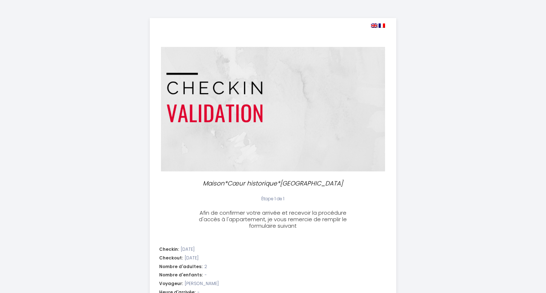
select select
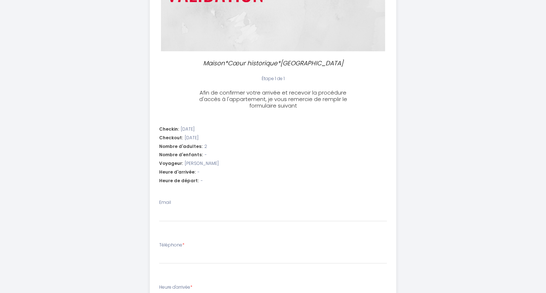
scroll to position [168, 0]
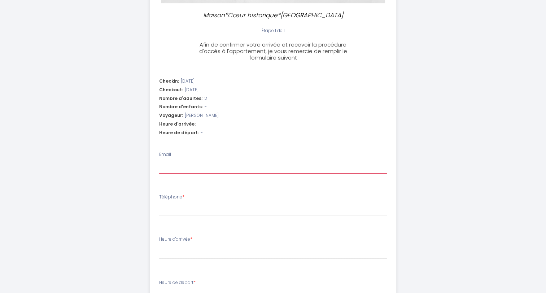
click at [184, 168] on input "Email" at bounding box center [273, 167] width 228 height 13
type input "eric.noppe@hotmail.com"
select select
click at [178, 217] on li "Téléphone *" at bounding box center [273, 209] width 246 height 38
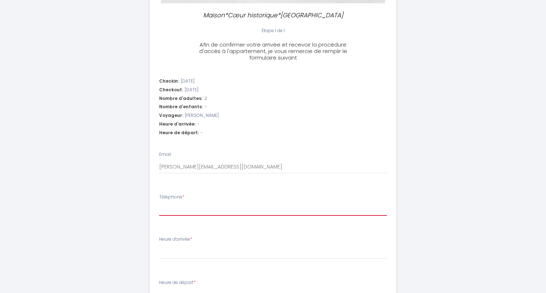
click at [179, 212] on input "Téléphone *" at bounding box center [273, 209] width 228 height 13
type input "0"
select select
type input "06"
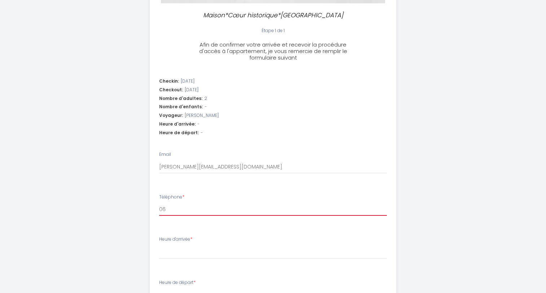
select select
type input "067"
select select
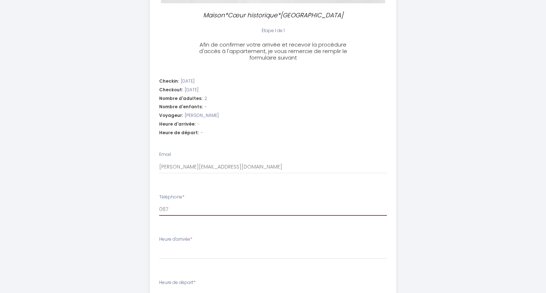
type input "0670"
select select
type input "06707"
select select
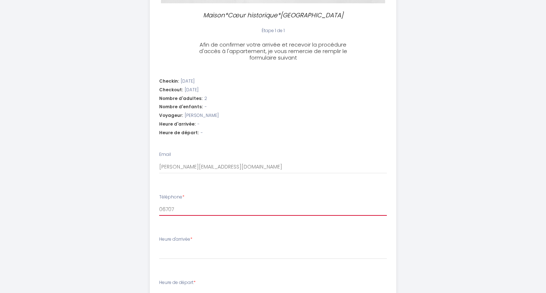
select select
type input "067079"
select select
type input "0670793"
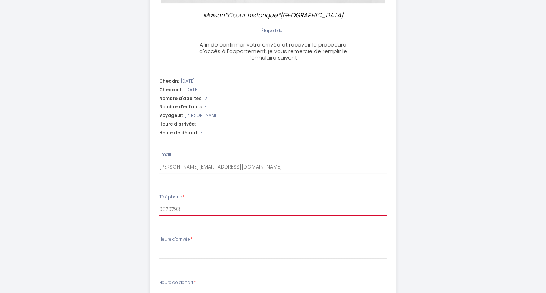
select select
type input "06707936"
select select
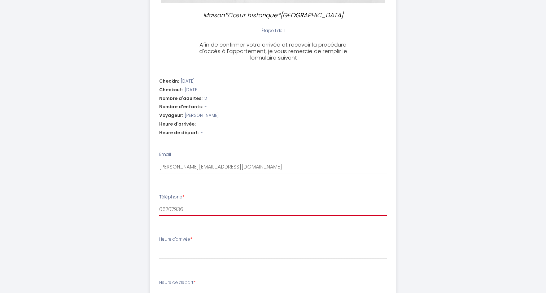
type input "067079368"
select select
type input "0670793687"
select select
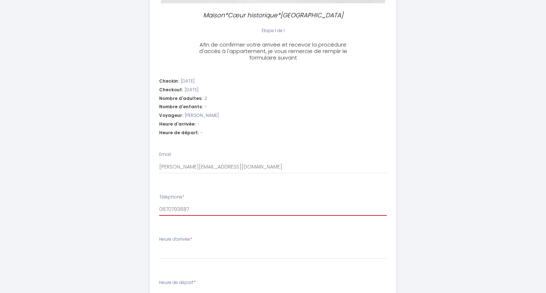
select select
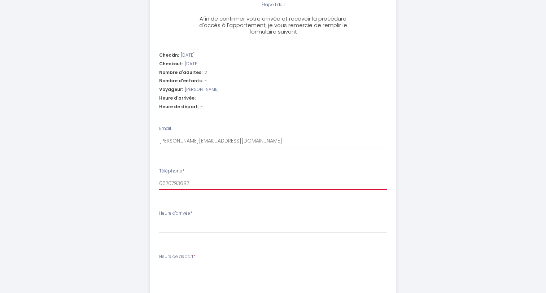
scroll to position [204, 0]
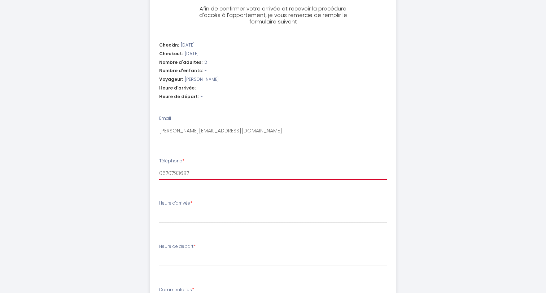
type input "0670793687"
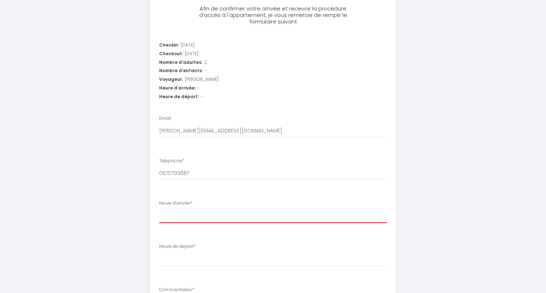
click at [189, 217] on select "14:00 14:30 15:00 15:30 16:00 16:30 17:00 17:30 18:00 18:30 19:00 19:30 20:00 2…" at bounding box center [273, 216] width 228 height 14
select select "14:00"
click at [159, 209] on select "14:00 14:30 15:00 15:30 16:00 16:30 17:00 17:30 18:00 18:30 19:00 19:30 20:00 2…" at bounding box center [273, 216] width 228 height 14
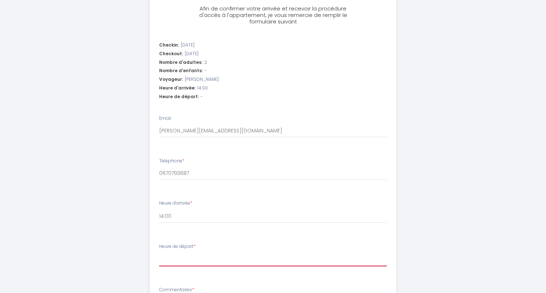
click at [185, 259] on select "00:00 00:30 01:00 01:30 02:00 02:30 03:00 03:30 04:00 04:30 05:00 05:30 06:00 0…" at bounding box center [273, 260] width 228 height 14
select select "08:30"
click at [159, 253] on select "00:00 00:30 01:00 01:30 02:00 02:30 03:00 03:30 04:00 04:30 05:00 05:30 06:00 0…" at bounding box center [273, 260] width 228 height 14
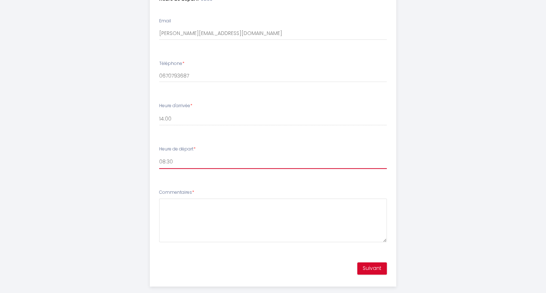
scroll to position [313, 0]
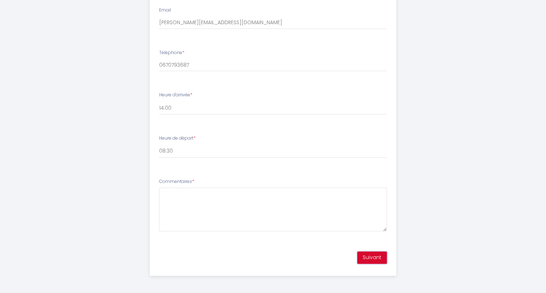
click at [370, 256] on button "Suivant" at bounding box center [372, 258] width 30 height 12
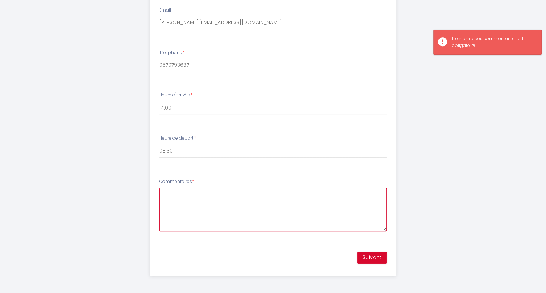
click at [187, 196] on textarea "Commentaires *" at bounding box center [273, 210] width 228 height 44
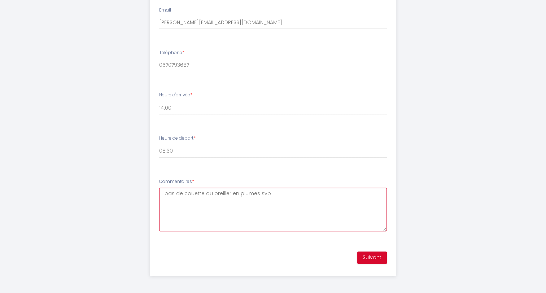
click at [256, 193] on textarea "pas de couette ou oreiller en plumes svp" at bounding box center [273, 210] width 228 height 44
type textarea "pas de couette ou oreiller en plumes/duvet svp"
click at [370, 257] on button "Suivant" at bounding box center [372, 258] width 30 height 12
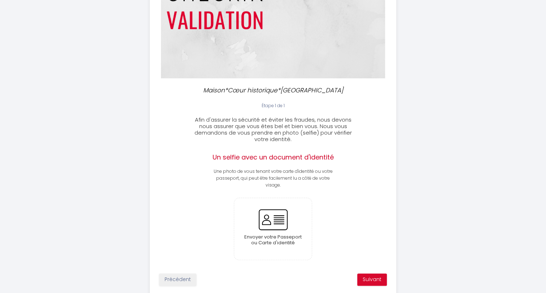
scroll to position [116, 0]
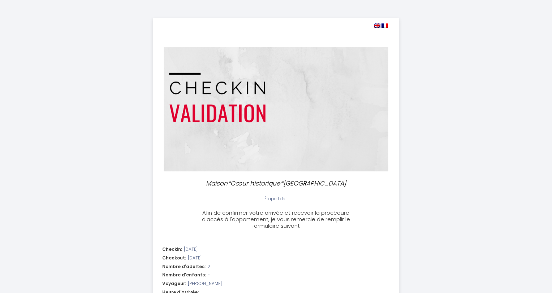
select select
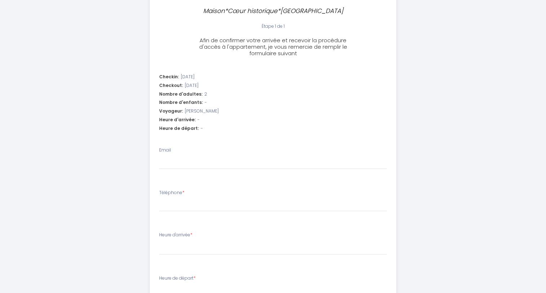
scroll to position [168, 0]
